Goal: Task Accomplishment & Management: Use online tool/utility

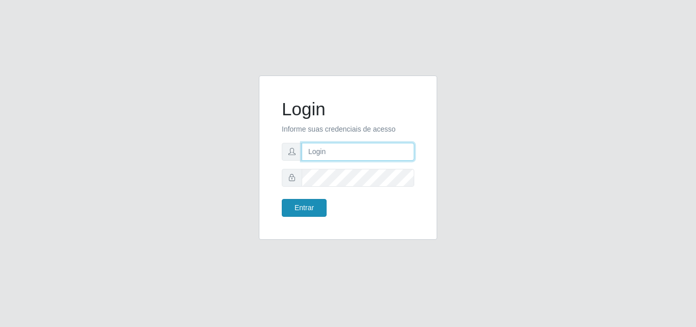
type input "[EMAIL_ADDRESS][DOMAIN_NAME]"
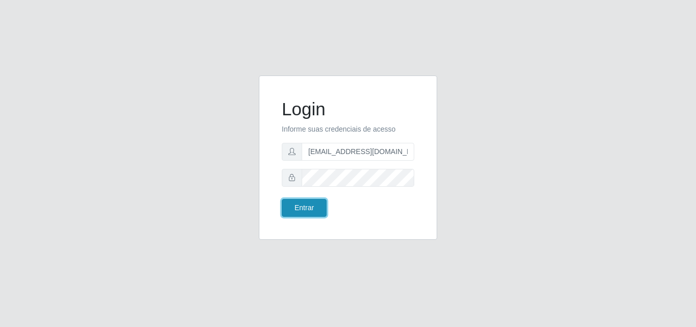
click at [312, 205] on button "Entrar" at bounding box center [304, 208] width 45 height 18
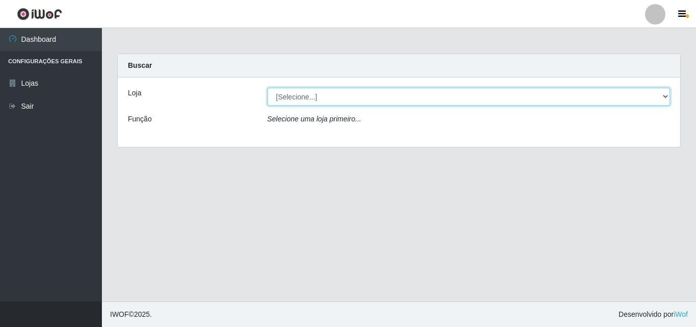
click at [663, 95] on select "[Selecione...] Rede Potiguar 1 - Macaíba" at bounding box center [468, 97] width 403 height 18
click at [651, 99] on select "[Selecione...] Rede Potiguar 1 - Macaíba" at bounding box center [468, 97] width 403 height 18
select select "100"
click at [267, 88] on select "[Selecione...] Rede Potiguar 1 - Macaíba" at bounding box center [468, 97] width 403 height 18
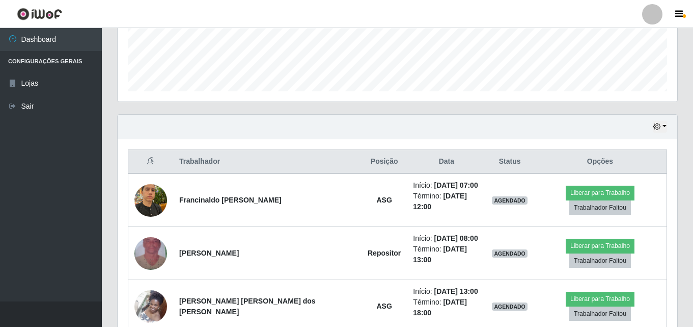
scroll to position [305, 0]
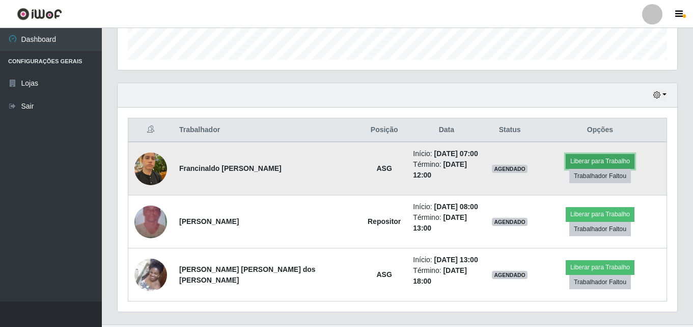
click at [566, 166] on button "Liberar para Trabalho" at bounding box center [600, 161] width 69 height 14
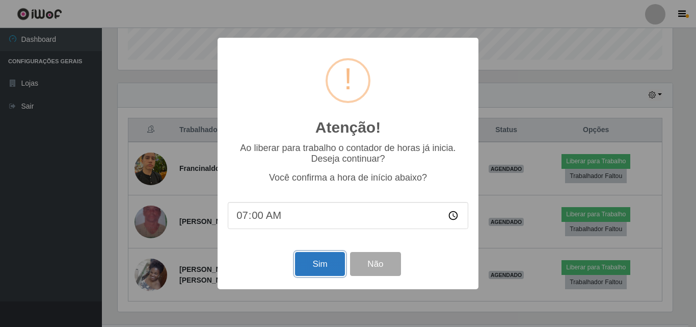
click at [312, 265] on button "Sim" at bounding box center [319, 264] width 49 height 24
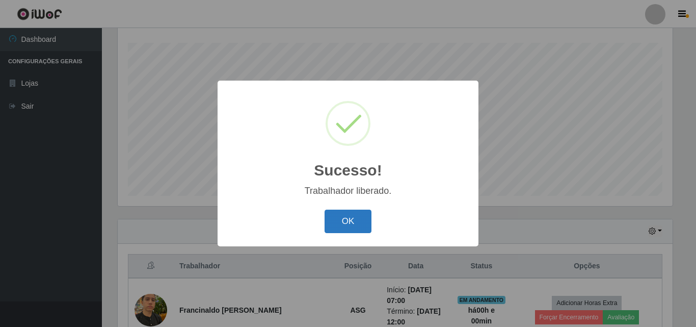
click at [364, 229] on button "OK" at bounding box center [348, 221] width 47 height 24
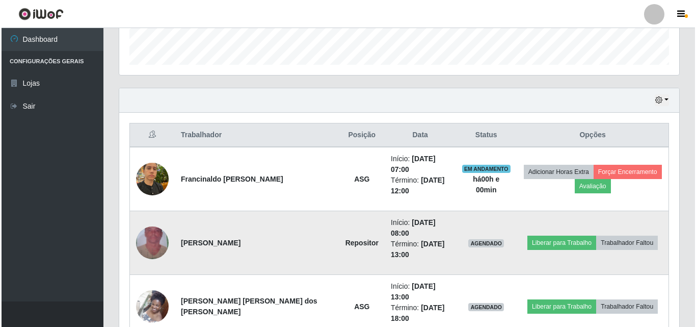
scroll to position [328, 0]
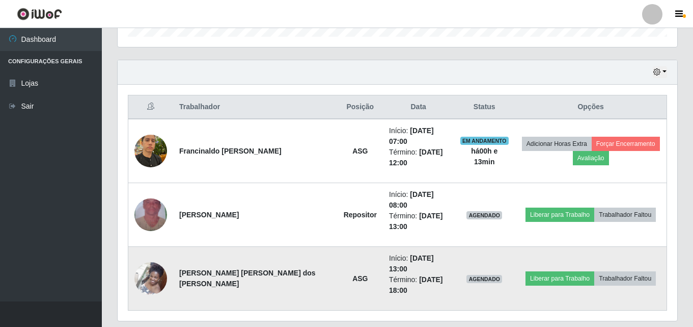
click at [139, 256] on img at bounding box center [150, 277] width 33 height 43
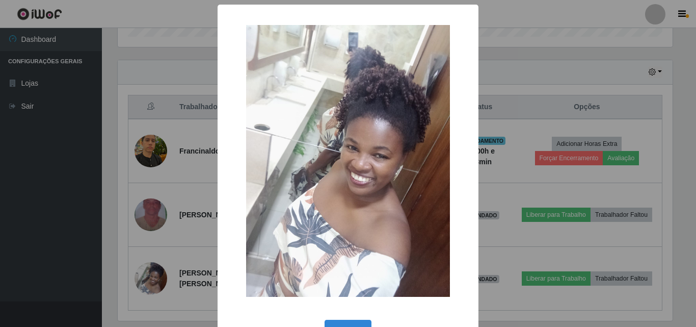
click at [559, 65] on div "× OK Cancel" at bounding box center [348, 163] width 696 height 327
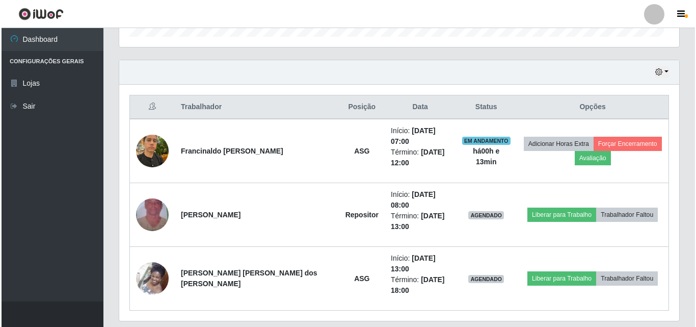
scroll to position [211, 560]
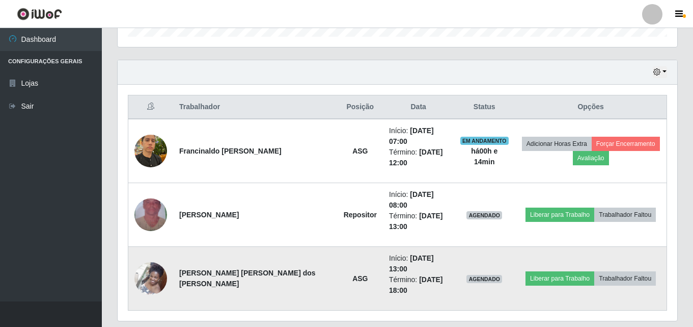
click at [155, 256] on img at bounding box center [150, 277] width 33 height 43
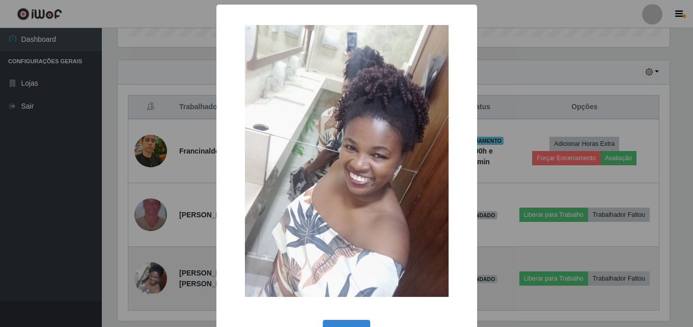
scroll to position [211, 555]
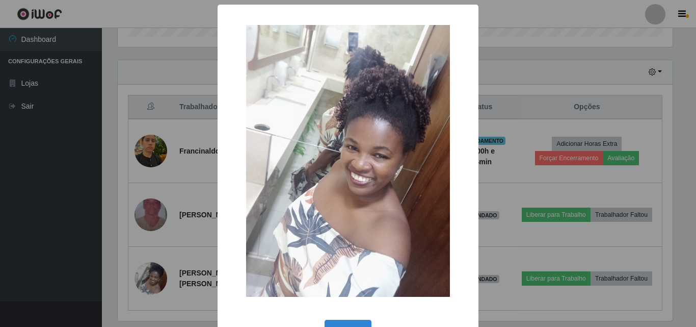
click at [532, 64] on div "× OK Cancel" at bounding box center [348, 163] width 696 height 327
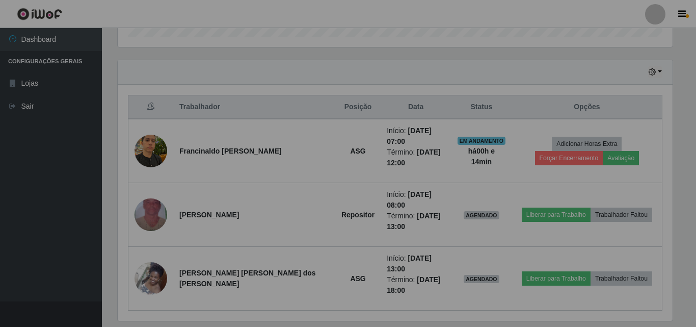
scroll to position [211, 560]
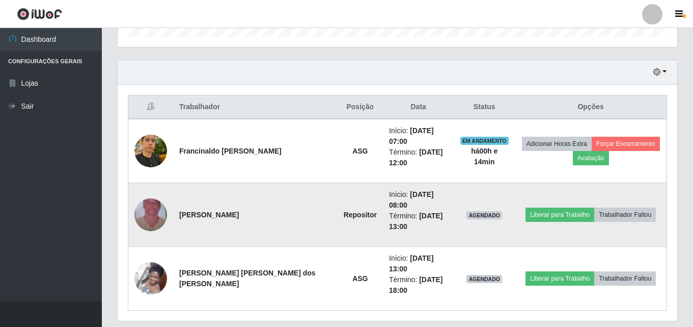
click at [146, 194] on img at bounding box center [150, 214] width 33 height 58
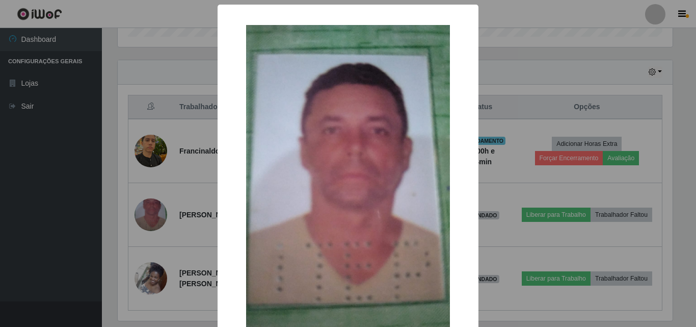
click at [509, 91] on div "× OK Cancel" at bounding box center [348, 163] width 696 height 327
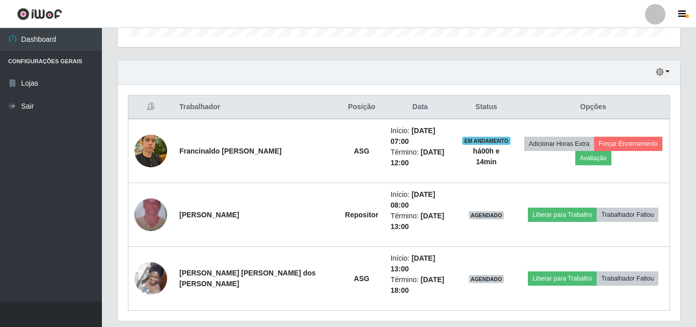
scroll to position [211, 560]
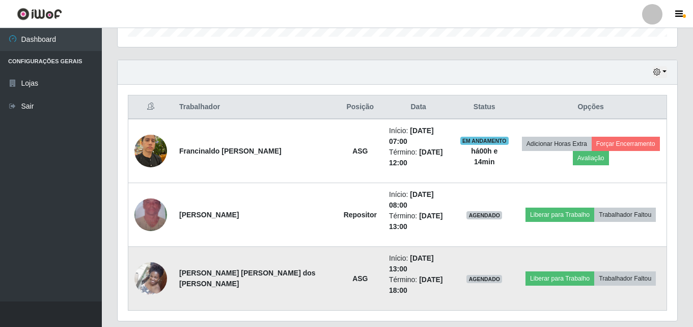
click at [145, 256] on img at bounding box center [150, 277] width 33 height 43
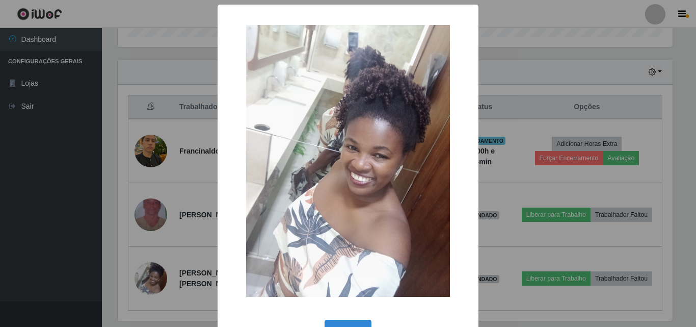
click at [168, 158] on div "× OK Cancel" at bounding box center [348, 163] width 696 height 327
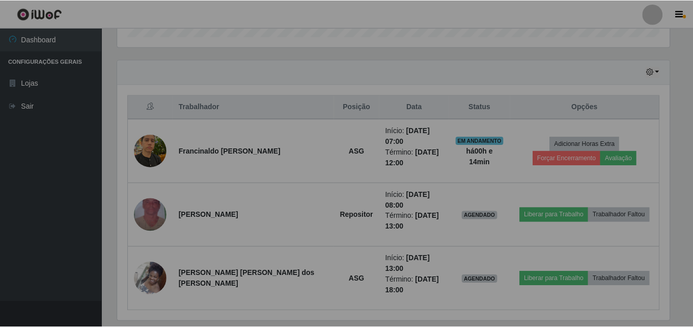
scroll to position [211, 560]
